Goal: Task Accomplishment & Management: Manage account settings

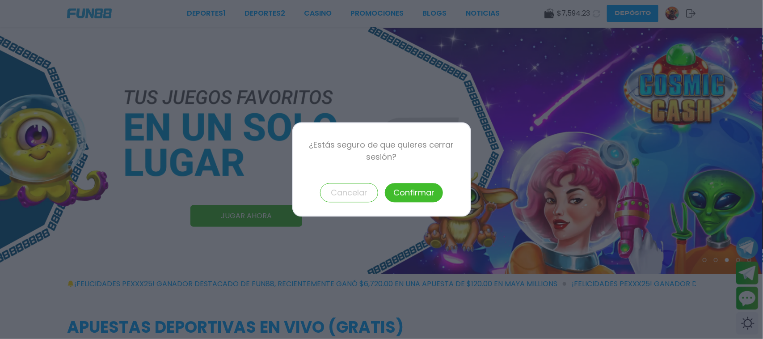
click at [421, 191] on button "Confirmar" at bounding box center [414, 192] width 58 height 19
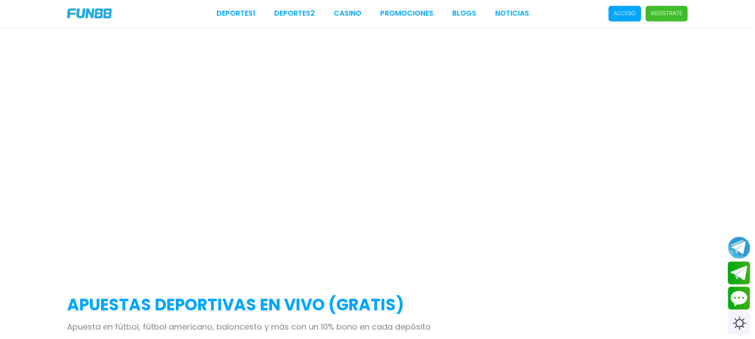
click at [635, 17] on p "Acceso" at bounding box center [625, 13] width 22 height 8
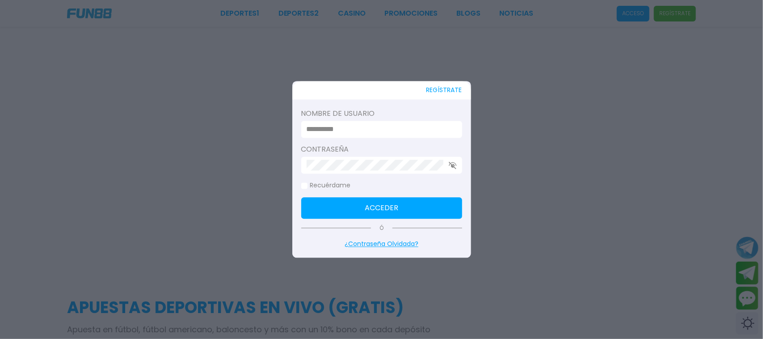
click at [410, 128] on input at bounding box center [379, 129] width 145 height 11
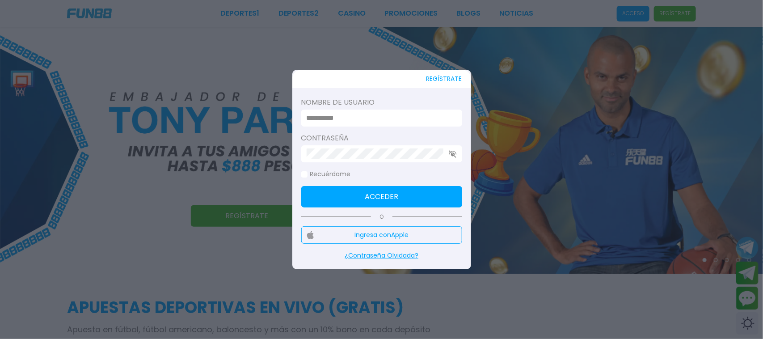
click at [432, 124] on div at bounding box center [381, 118] width 161 height 17
click at [430, 118] on input at bounding box center [379, 118] width 145 height 11
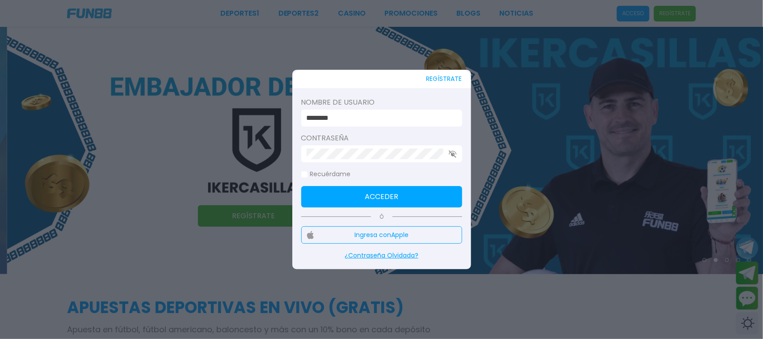
type input "********"
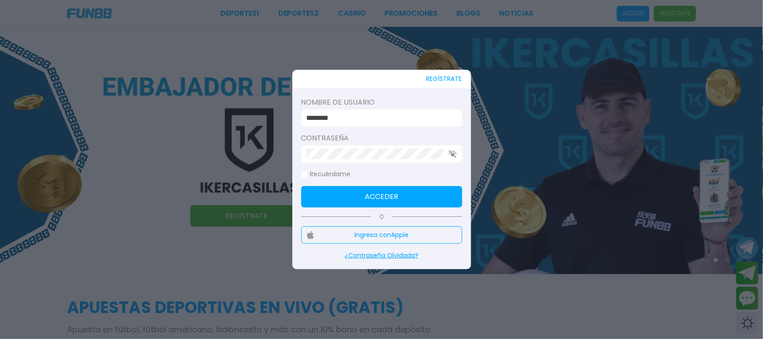
click button "Acceder" at bounding box center [381, 196] width 161 height 21
